Goal: Communication & Community: Answer question/provide support

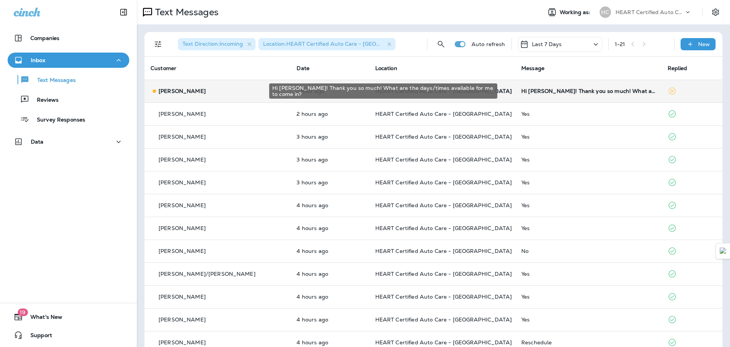
click at [545, 92] on div "Hi [PERSON_NAME]! Thank you so much! What are the days/times available for me t…" at bounding box center [588, 91] width 134 height 6
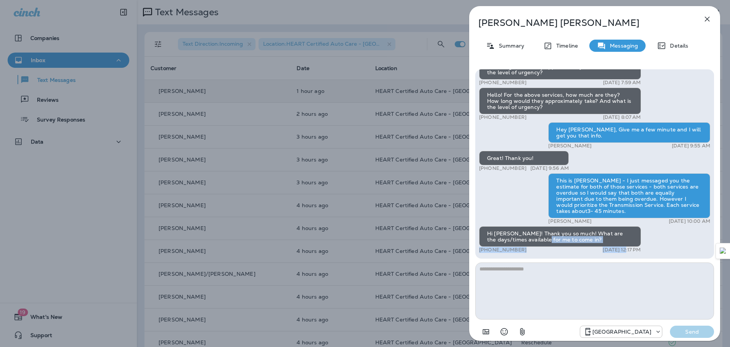
drag, startPoint x: 556, startPoint y: 237, endPoint x: 610, endPoint y: 247, distance: 55.0
click at [610, 247] on div "Hi [PERSON_NAME]! Thank you so much! What are the days/times available for me t…" at bounding box center [560, 239] width 162 height 27
click at [604, 242] on div "Hi [PERSON_NAME]! Thank you so much! What are the days/times available for me t…" at bounding box center [560, 236] width 162 height 21
click at [566, 270] on textarea at bounding box center [594, 290] width 239 height 57
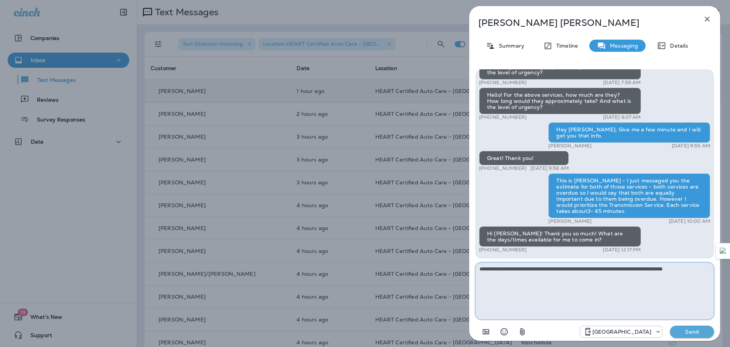
type textarea "**********"
click at [697, 329] on p "Send" at bounding box center [692, 331] width 32 height 7
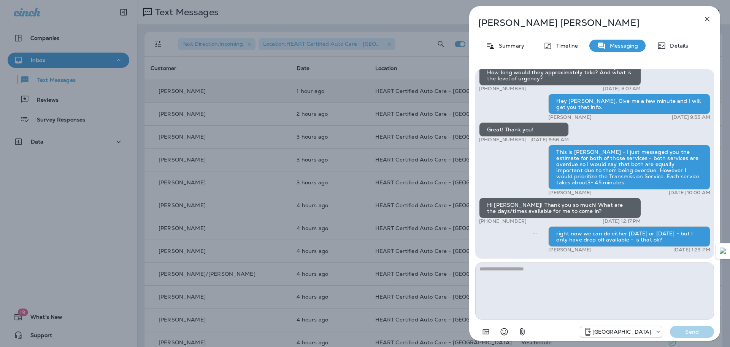
click at [710, 23] on icon "button" at bounding box center [707, 18] width 9 height 9
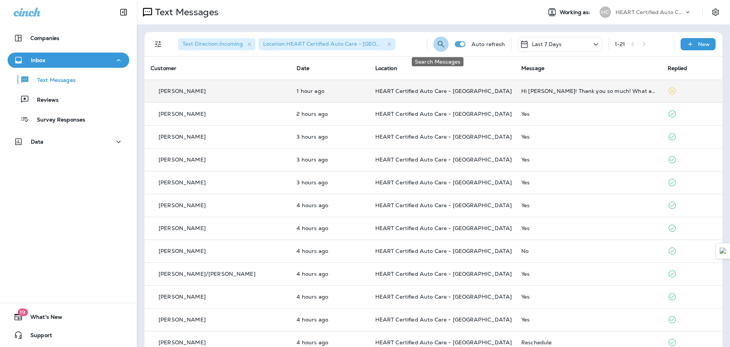
click at [437, 43] on icon "Search Messages" at bounding box center [441, 44] width 9 height 9
click at [397, 43] on input "text" at bounding box center [418, 43] width 68 height 20
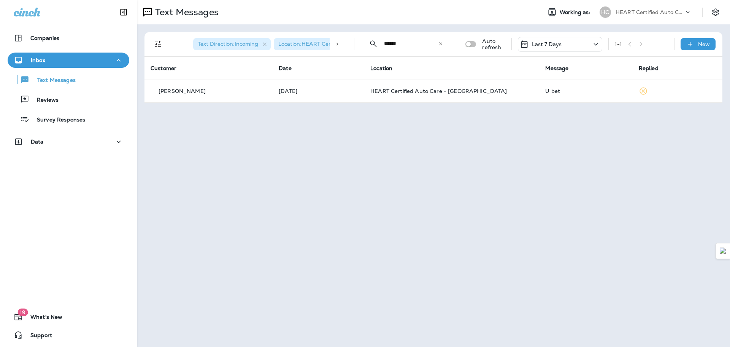
type input "******"
